Goal: Task Accomplishment & Management: Manage account settings

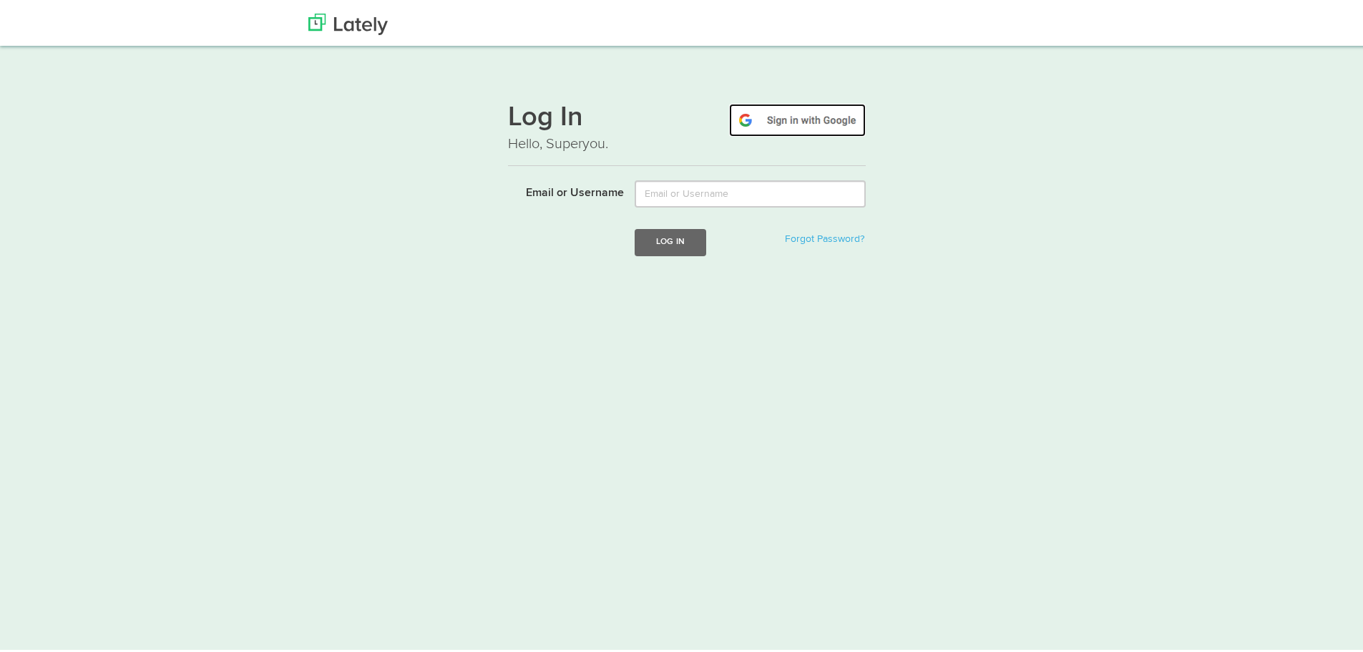
click at [755, 133] on img at bounding box center [797, 117] width 137 height 33
click at [771, 112] on img at bounding box center [797, 117] width 137 height 33
click at [841, 105] on img at bounding box center [797, 117] width 137 height 33
click at [839, 115] on img at bounding box center [797, 117] width 137 height 33
click at [684, 241] on button "Log In" at bounding box center [671, 239] width 72 height 26
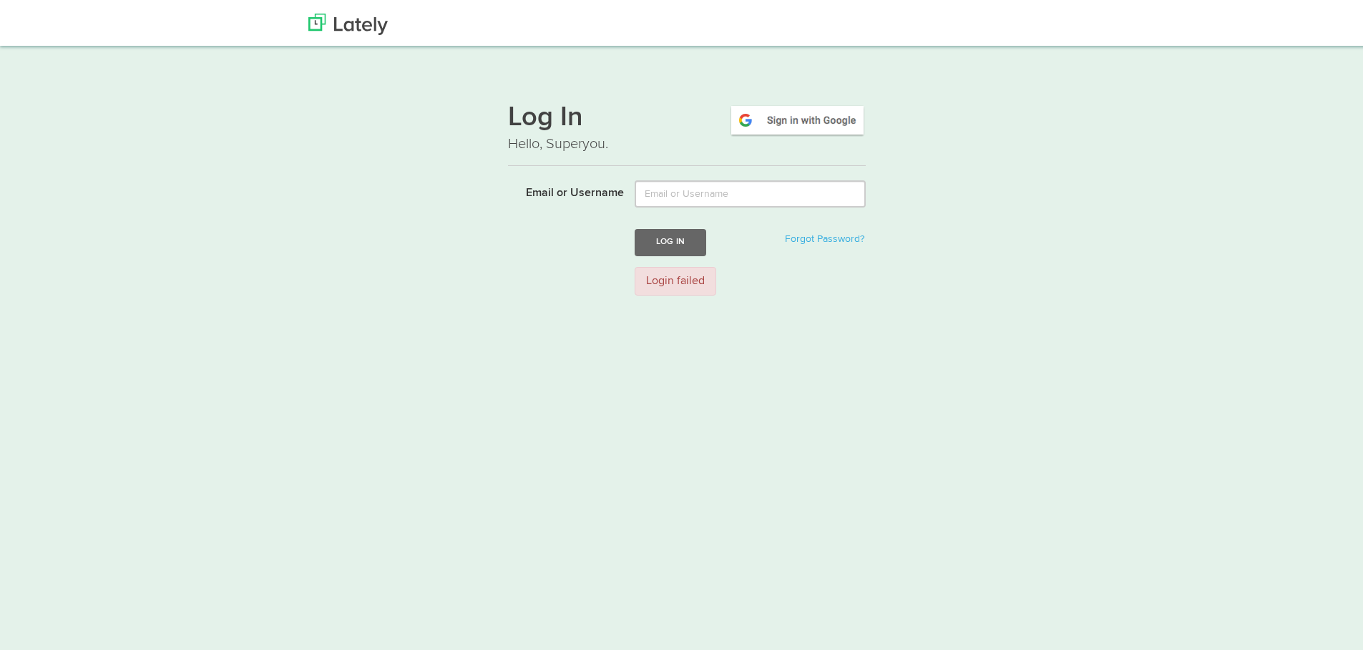
scroll to position [9, 0]
